Goal: Transaction & Acquisition: Purchase product/service

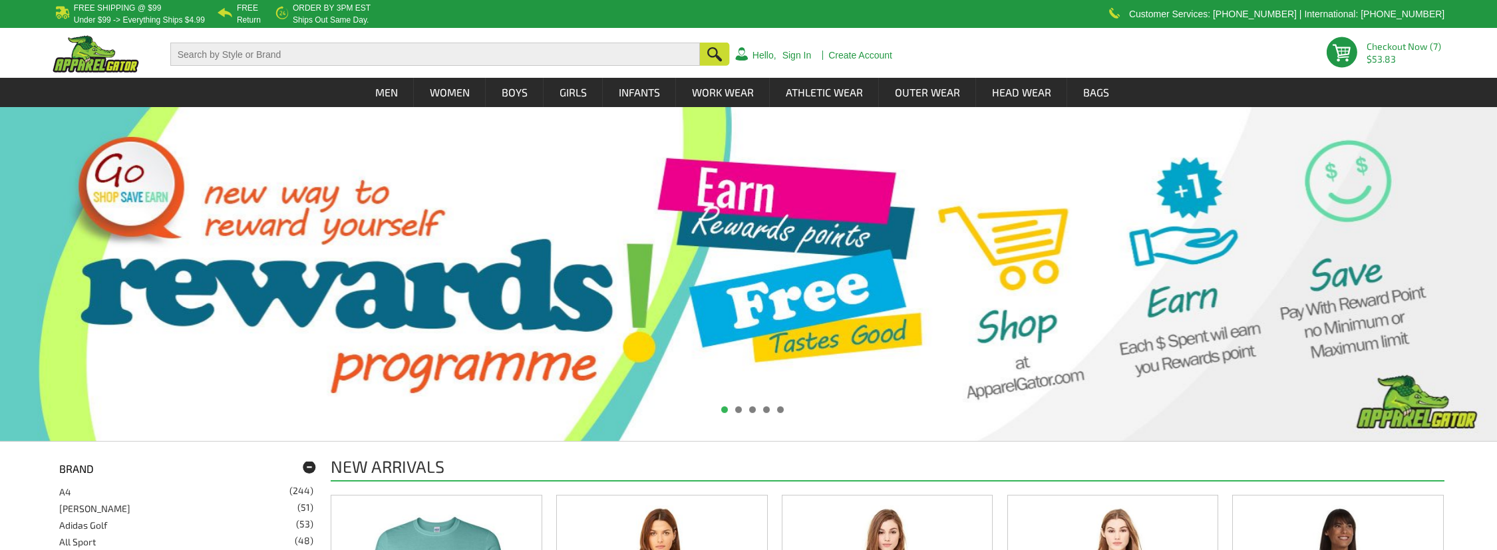
click at [1341, 59] on link at bounding box center [1342, 56] width 33 height 39
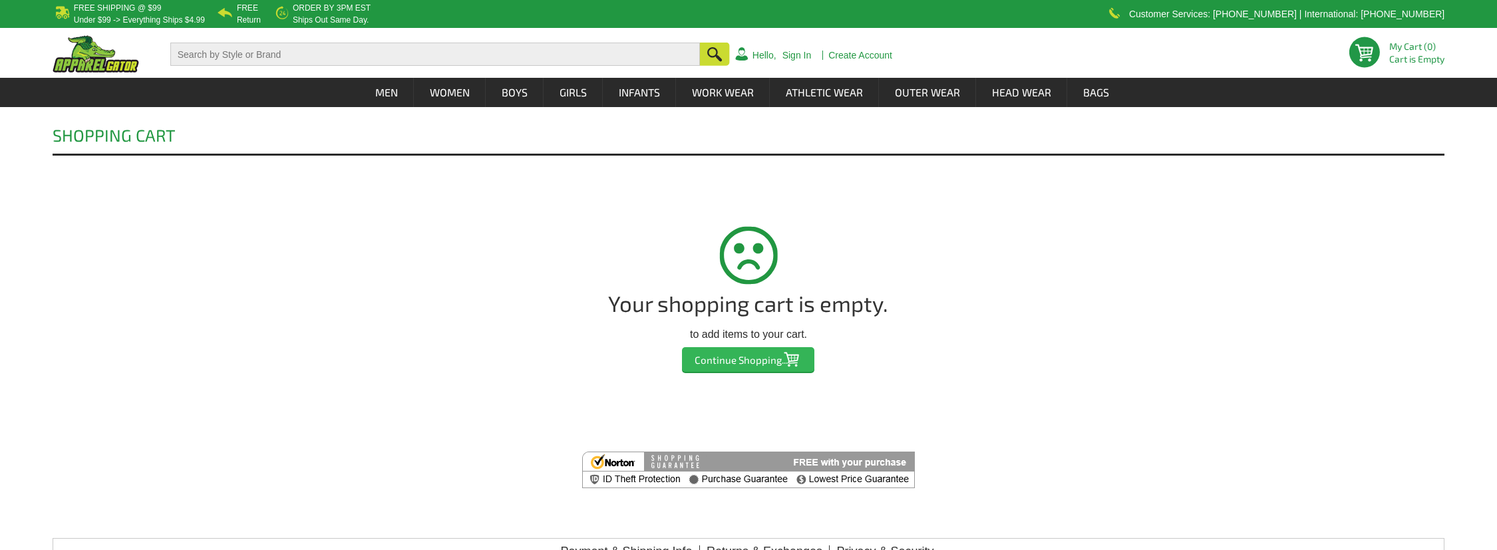
click at [716, 364] on input "Continue Shopping..." at bounding box center [748, 359] width 132 height 25
